Goal: Task Accomplishment & Management: Manage account settings

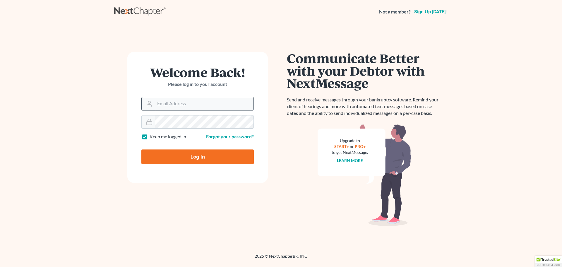
click at [171, 108] on input "Email Address" at bounding box center [204, 103] width 99 height 13
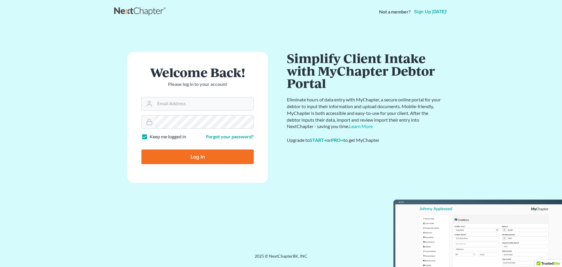
click at [46, 66] on main "Welcome Back! Please log in to your account Email Address Password Keep me logg…" at bounding box center [281, 130] width 562 height 215
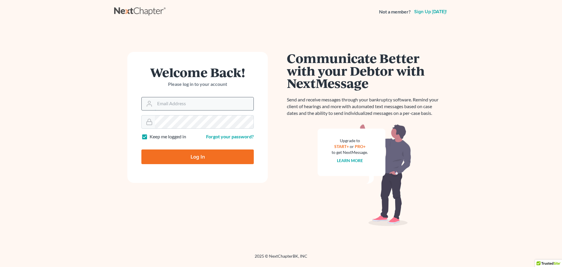
click at [217, 104] on input "Email Address" at bounding box center [204, 103] width 99 height 13
click at [105, 79] on main "Welcome Back! Please log in to your account Email Address Password Keep me logg…" at bounding box center [281, 130] width 562 height 215
